Goal: Task Accomplishment & Management: Manage account settings

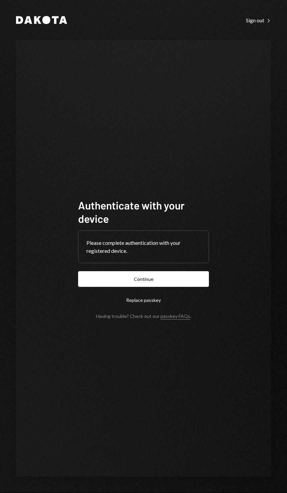
click at [187, 287] on button "Continue" at bounding box center [143, 279] width 131 height 16
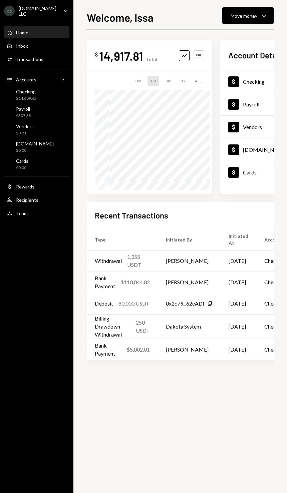
click at [155, 263] on td "Withdrawal 1,355 USDT" at bounding box center [122, 260] width 71 height 21
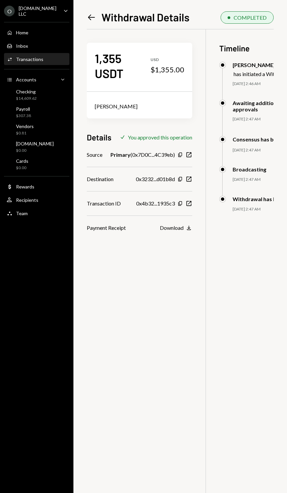
click at [92, 13] on icon "Left Arrow" at bounding box center [91, 17] width 9 height 9
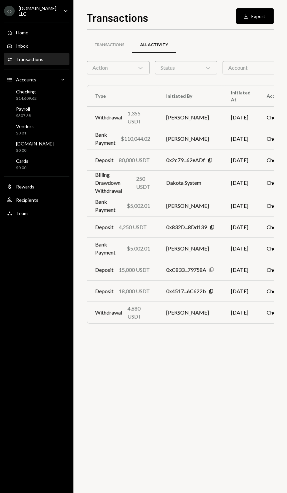
click at [42, 94] on div "Checking $14,609.62" at bounding box center [37, 95] width 60 height 13
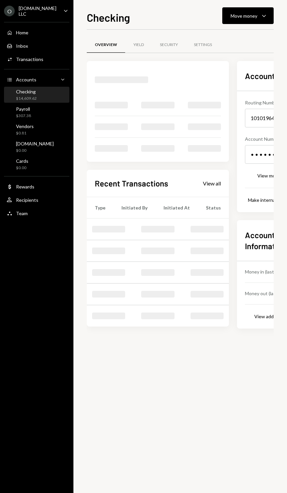
click at [42, 56] on div "Transactions" at bounding box center [29, 59] width 27 height 6
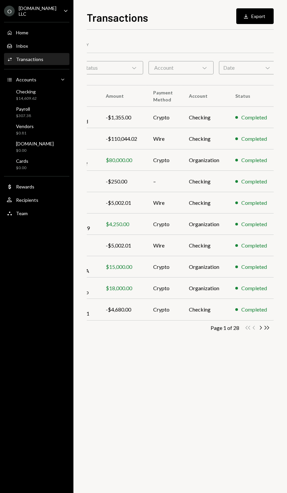
click at [264, 330] on icon "Double Arrow Right" at bounding box center [267, 328] width 6 height 6
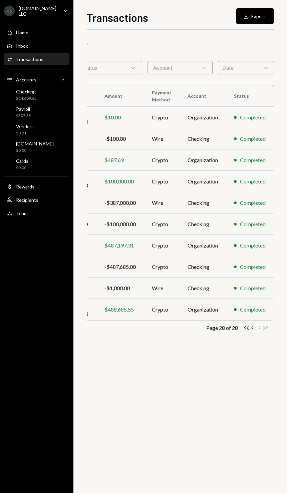
scroll to position [0, 79]
click at [56, 13] on div "O [DOMAIN_NAME] LLC Caret Down" at bounding box center [36, 10] width 73 height 11
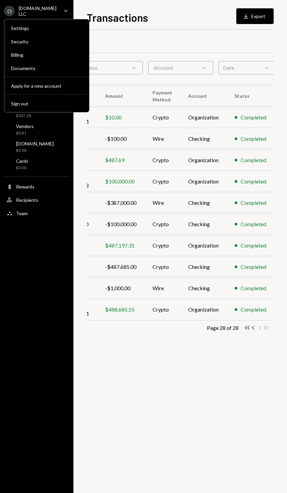
click at [61, 98] on button "Sign out" at bounding box center [46, 104] width 79 height 12
